Goal: Task Accomplishment & Management: Complete application form

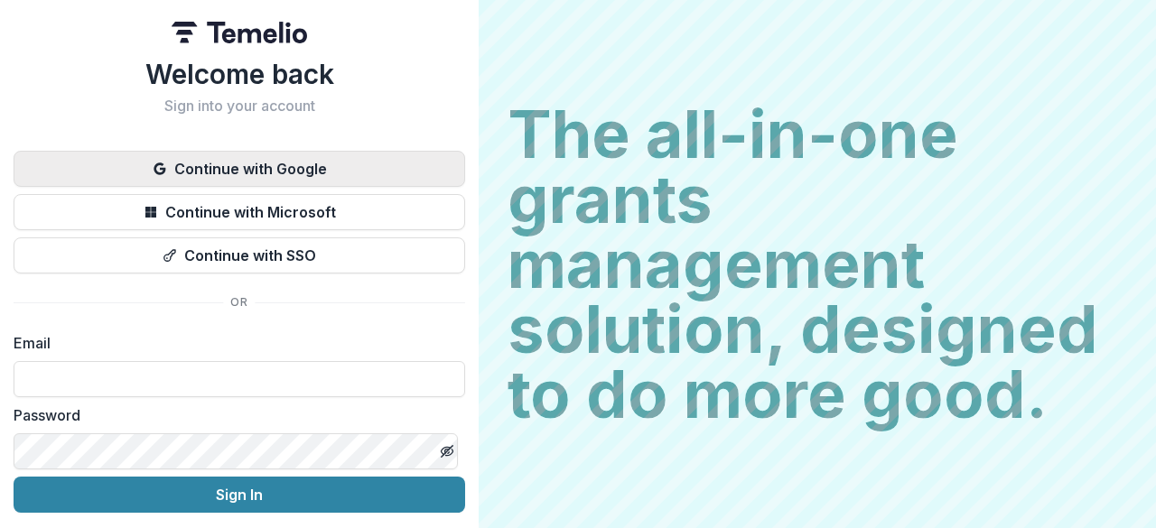
click at [325, 183] on button "Continue with Google" at bounding box center [239, 169] width 451 height 36
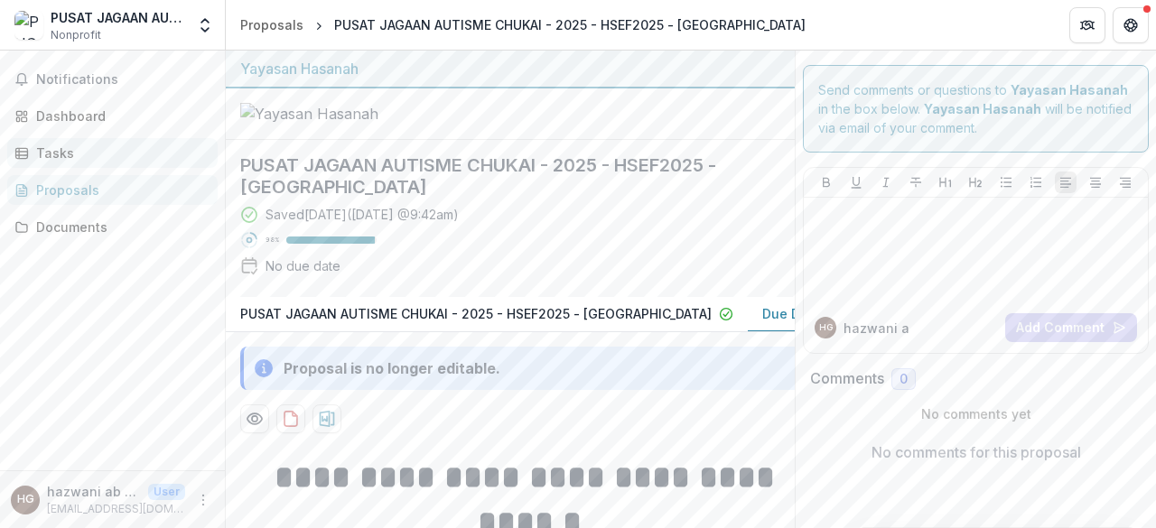
click at [92, 144] on div "Tasks" at bounding box center [119, 153] width 167 height 19
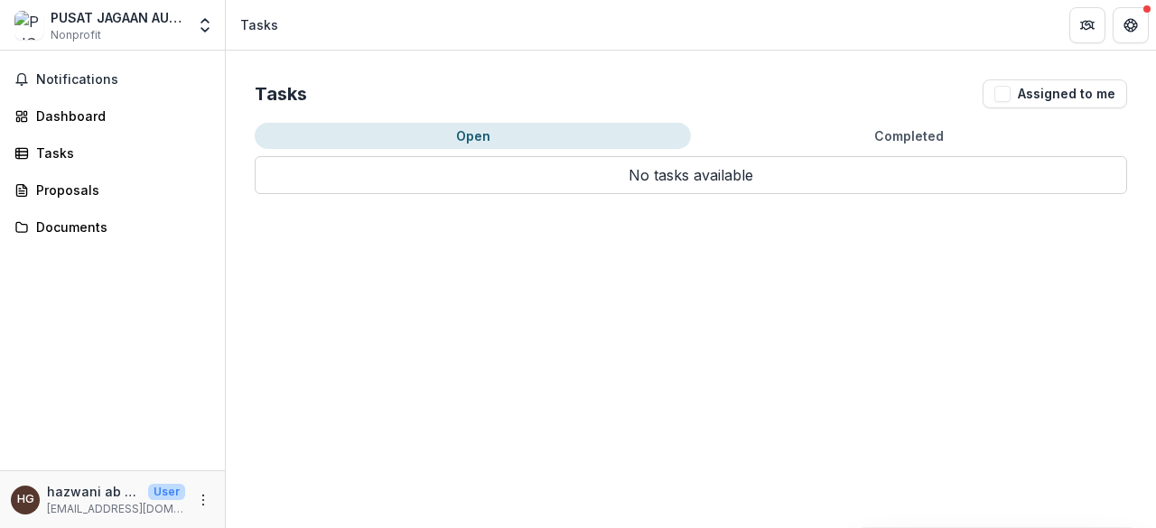
click at [881, 126] on button "Completed" at bounding box center [909, 136] width 436 height 26
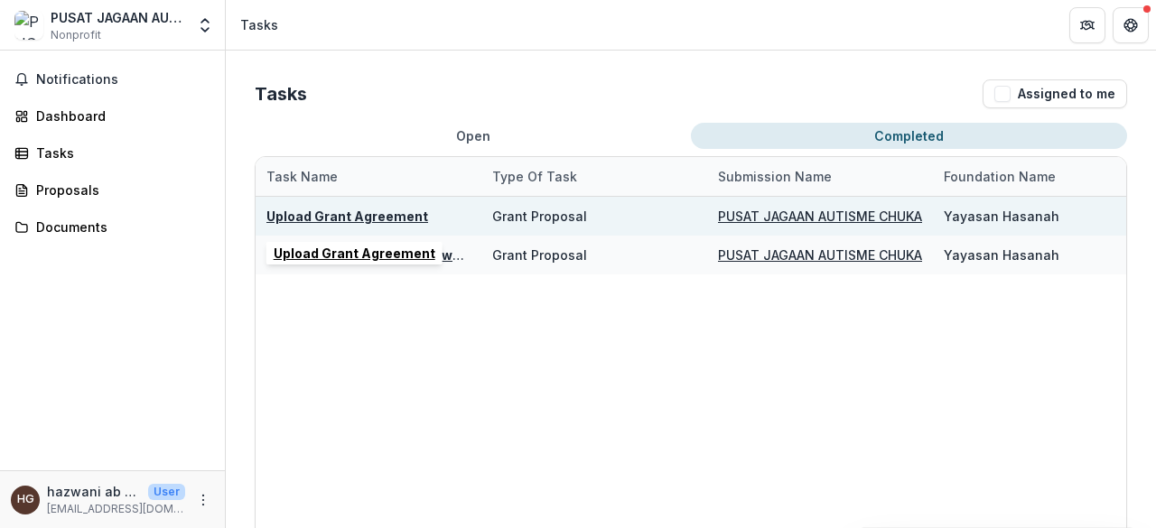
click at [388, 210] on u "Upload Grant Agreement" at bounding box center [347, 216] width 162 height 15
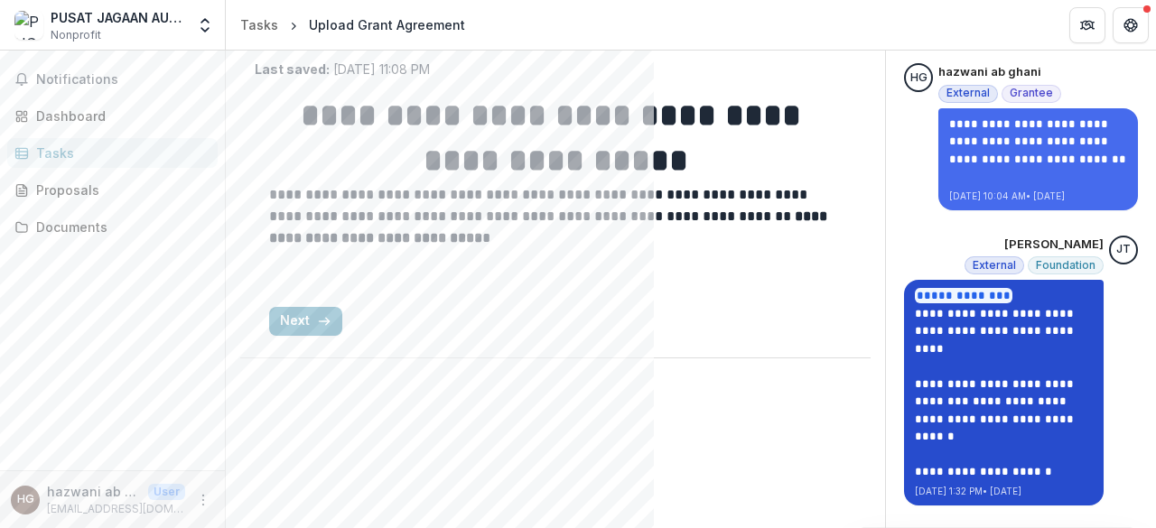
scroll to position [181, 0]
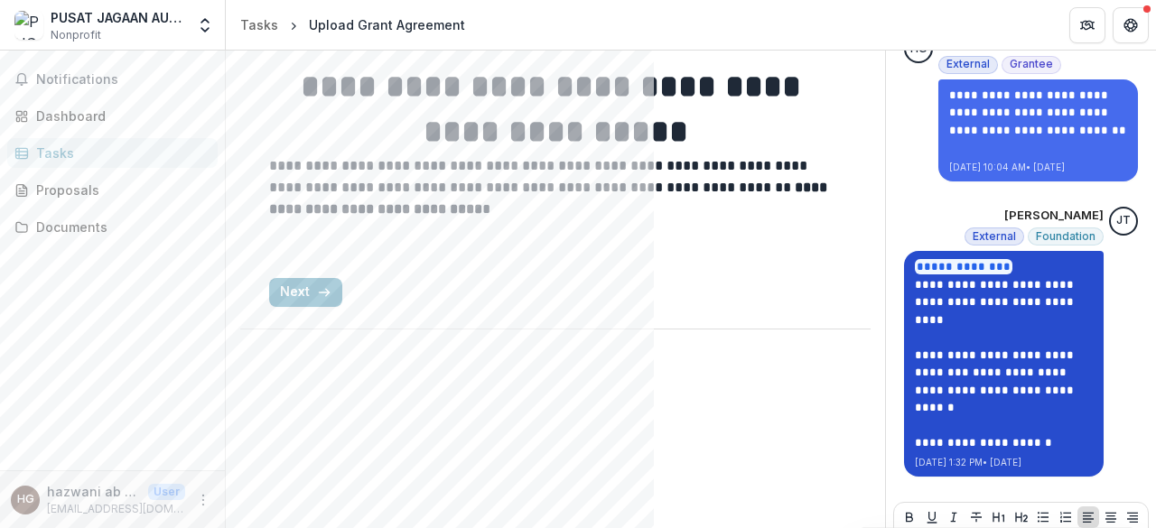
click at [962, 386] on link "**********" at bounding box center [996, 390] width 163 height 47
